Goal: Task Accomplishment & Management: Use online tool/utility

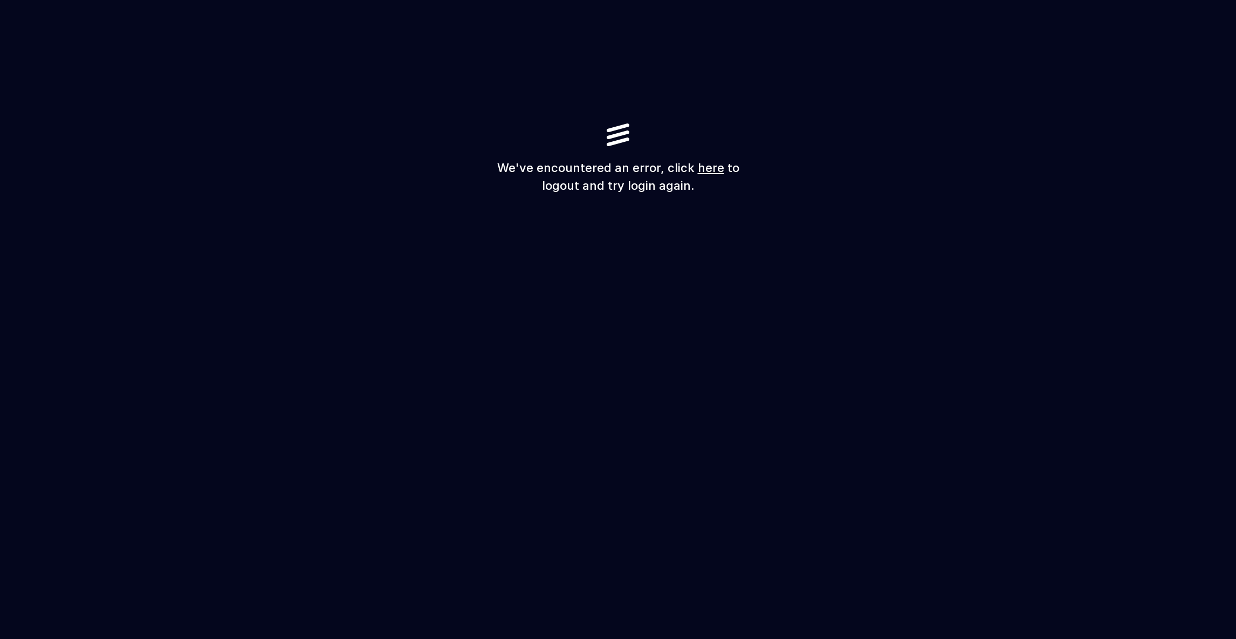
click at [708, 168] on link "here" at bounding box center [711, 168] width 26 height 14
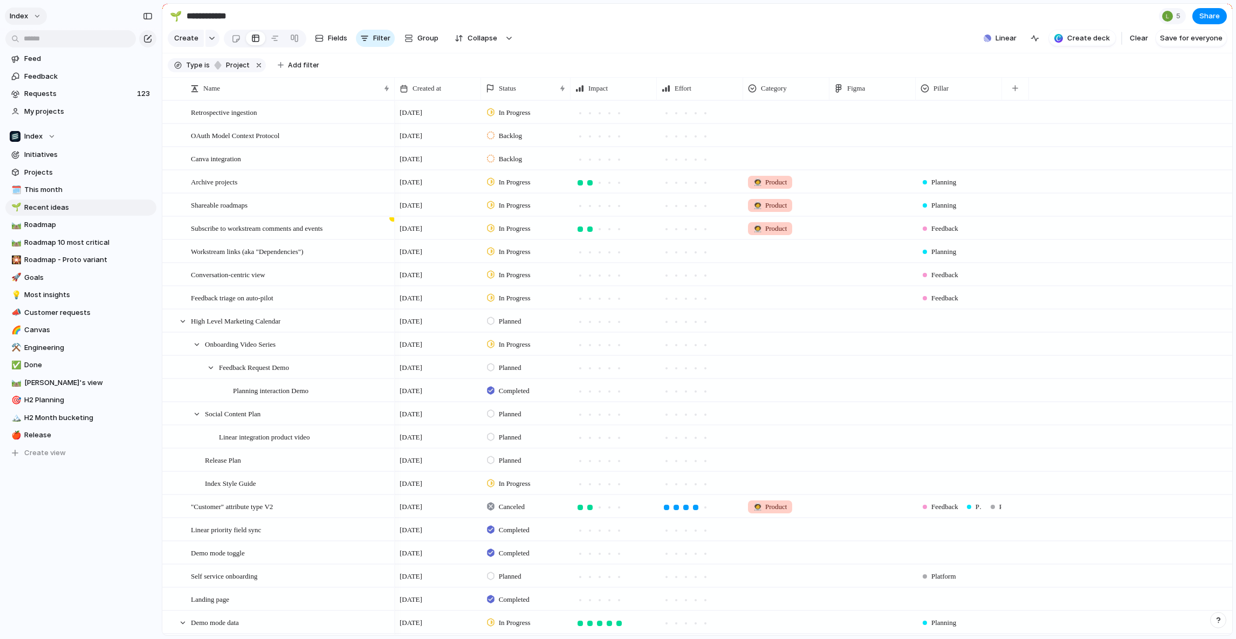
click at [34, 15] on button "Index" at bounding box center [26, 16] width 42 height 17
click at [32, 39] on span "Settings" at bounding box center [40, 40] width 30 height 11
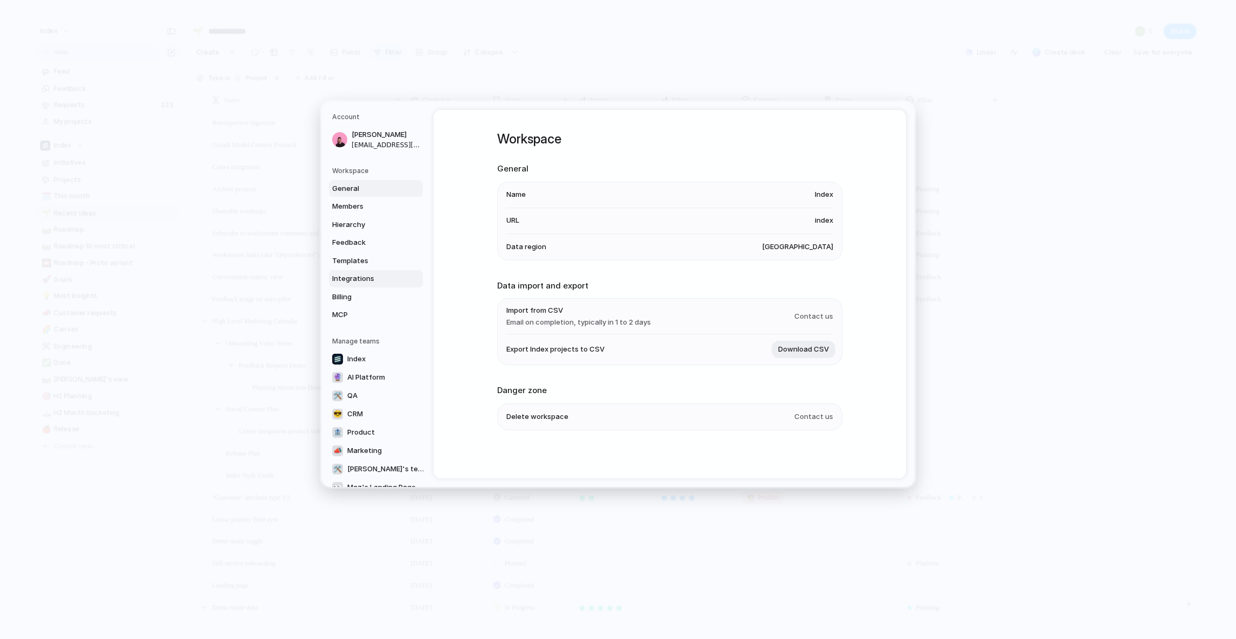
click at [363, 272] on link "Integrations" at bounding box center [376, 278] width 94 height 17
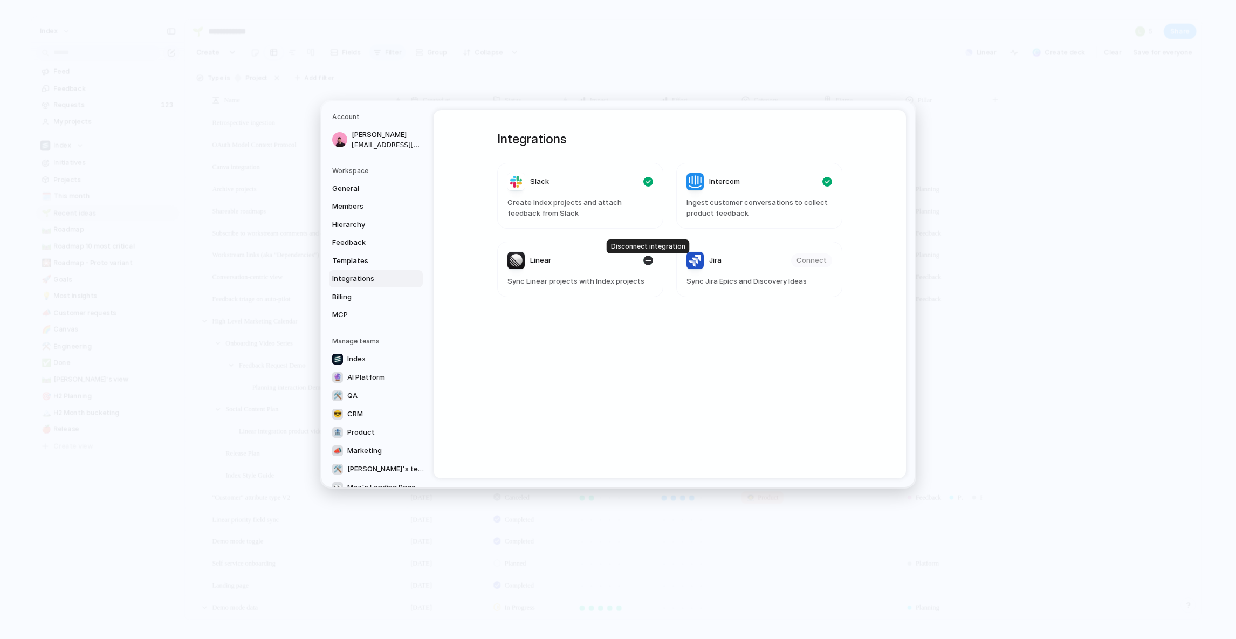
click at [643, 263] on div "button" at bounding box center [648, 261] width 10 height 10
click at [623, 266] on span "Connect" at bounding box center [632, 260] width 30 height 11
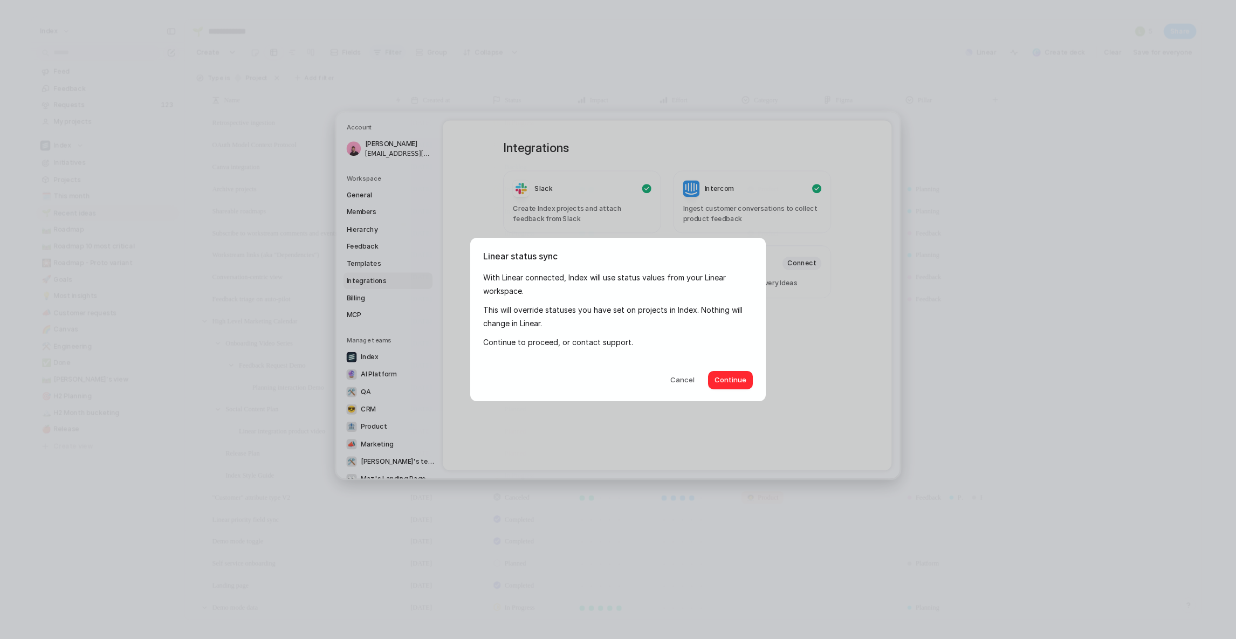
click at [719, 381] on span "Continue" at bounding box center [731, 380] width 32 height 11
